Goal: Transaction & Acquisition: Purchase product/service

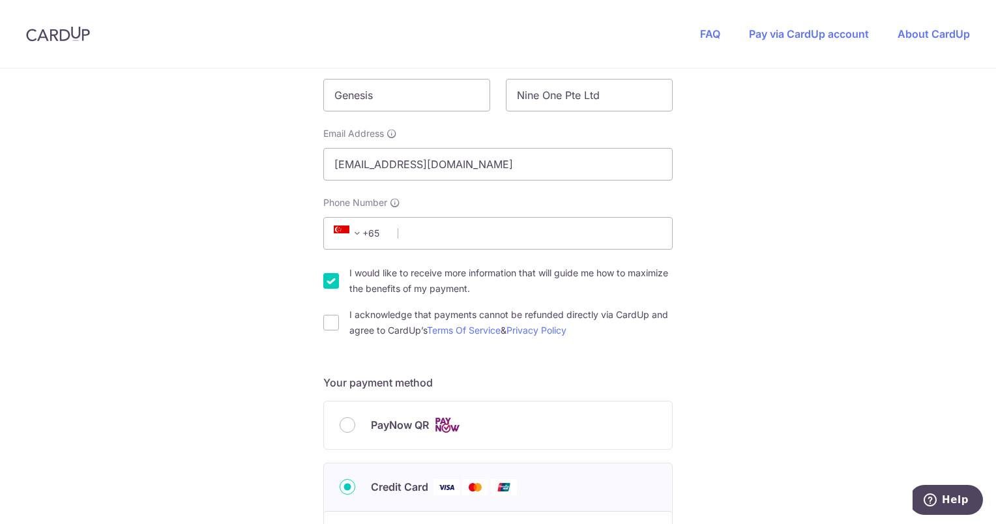
scroll to position [261, 0]
click at [334, 323] on input "I acknowledge that payments cannot be refunded directly via CardUp and agree to…" at bounding box center [331, 321] width 16 height 16
checkbox input "true"
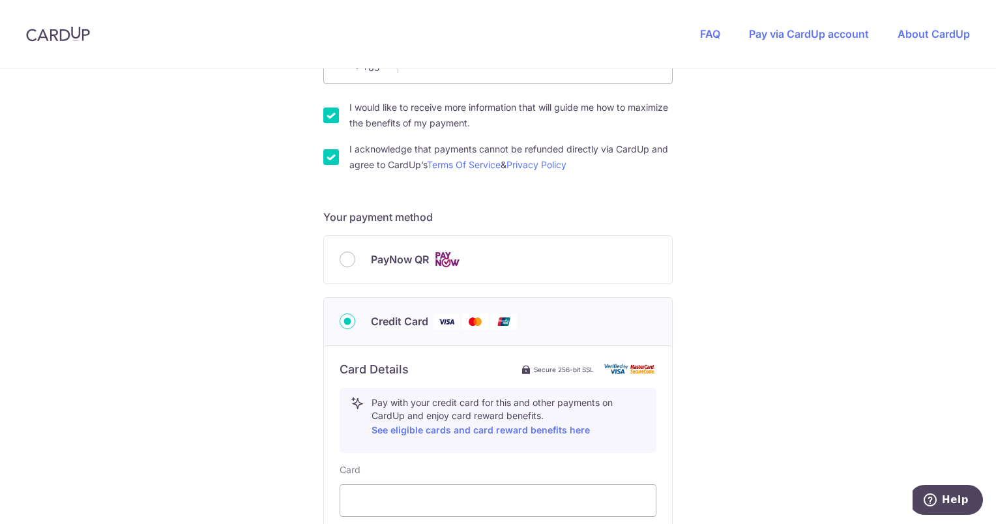
scroll to position [456, 0]
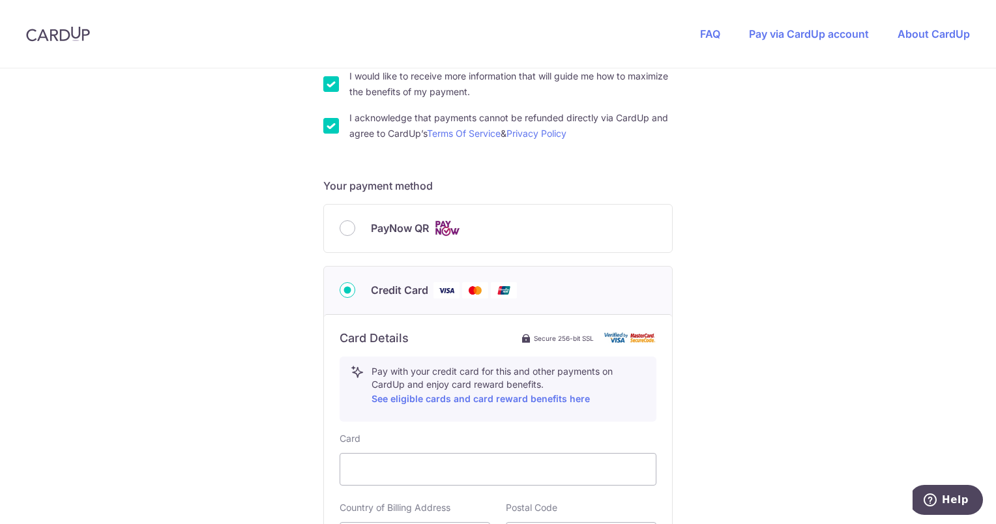
click at [352, 228] on div "PayNow QR" at bounding box center [497, 228] width 317 height 16
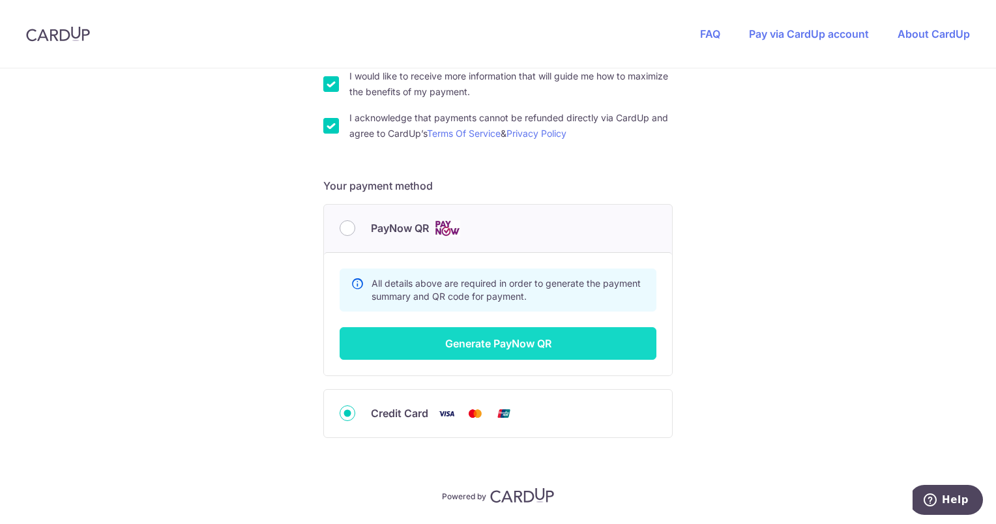
click at [528, 347] on button "Generate PayNow QR" at bounding box center [497, 343] width 317 height 33
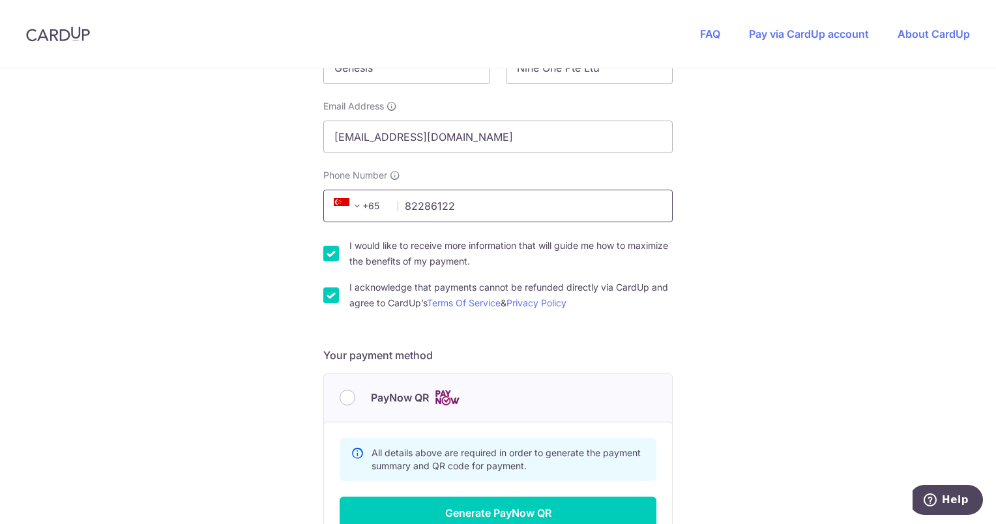
scroll to position [326, 0]
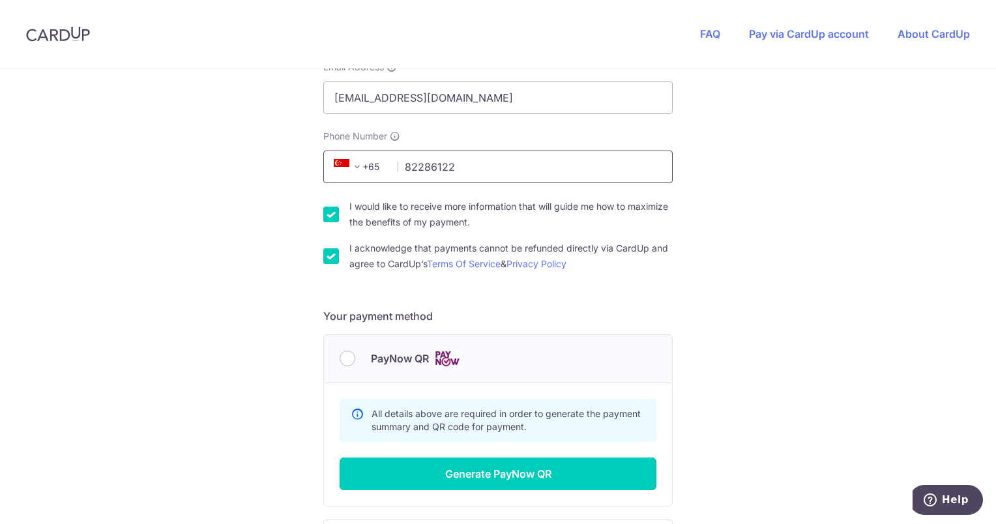
type input "82286122"
click at [687, 308] on div "You are paying Sureclean Pte Ltd Sureclean Pte Ltd uses CardUp to accept paymen…" at bounding box center [498, 219] width 996 height 952
click at [346, 357] on input "PayNow QR" at bounding box center [347, 359] width 16 height 16
radio input "true"
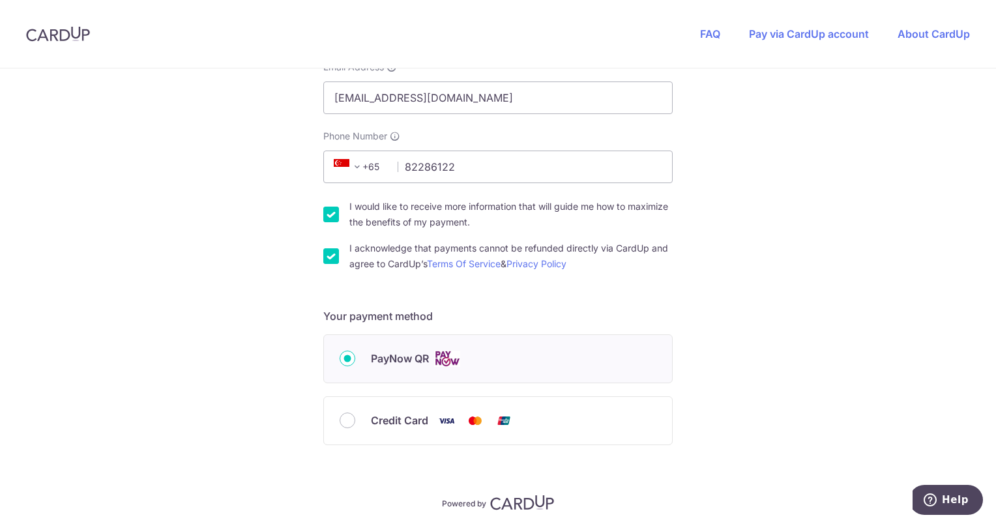
click at [340, 359] on input "PayNow QR" at bounding box center [347, 359] width 16 height 16
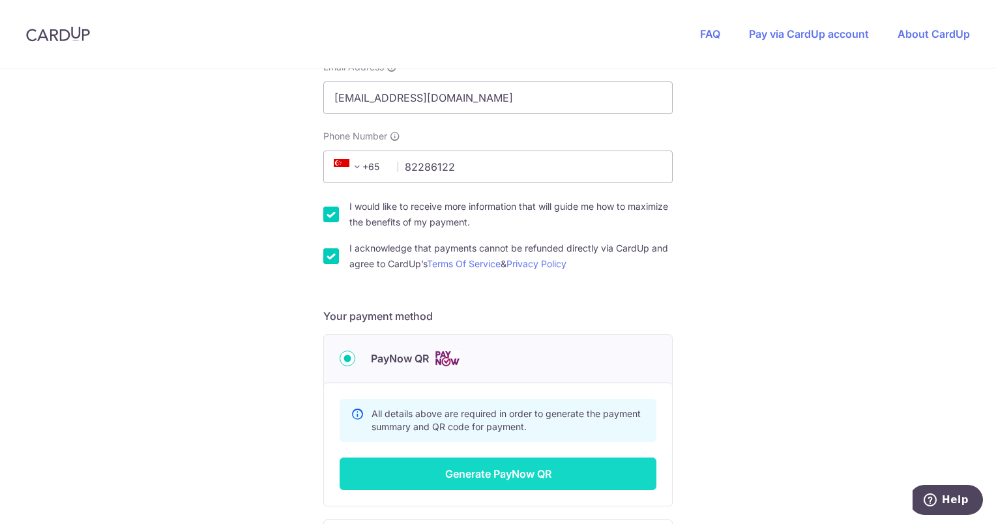
click at [468, 472] on button "Generate PayNow QR" at bounding box center [497, 473] width 317 height 33
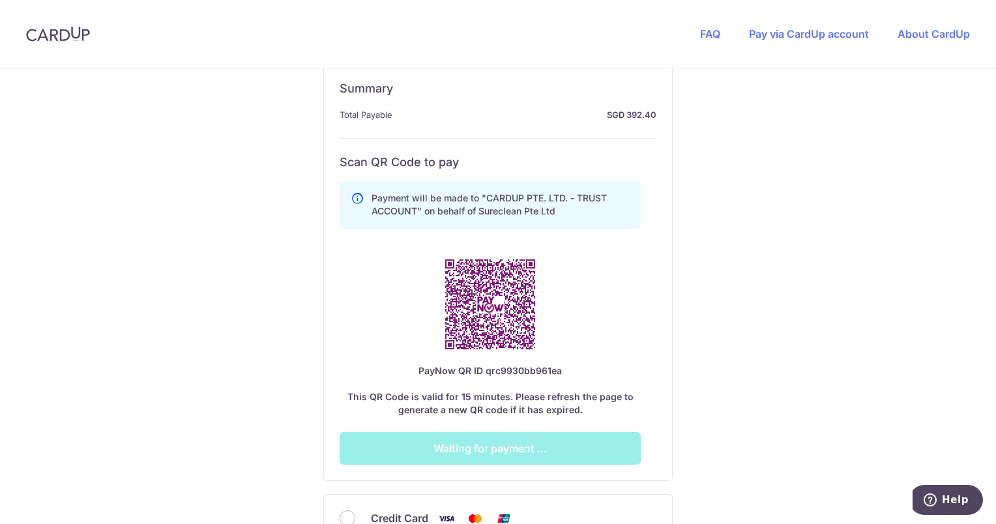
scroll to position [652, 0]
